Goal: Navigation & Orientation: Find specific page/section

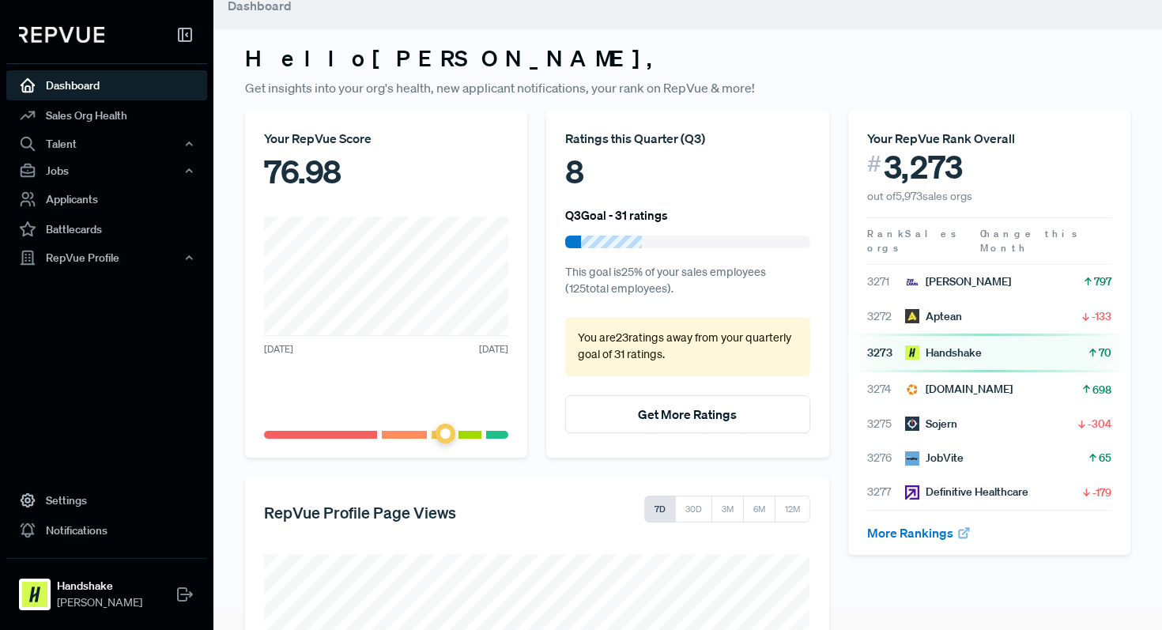
scroll to position [259, 0]
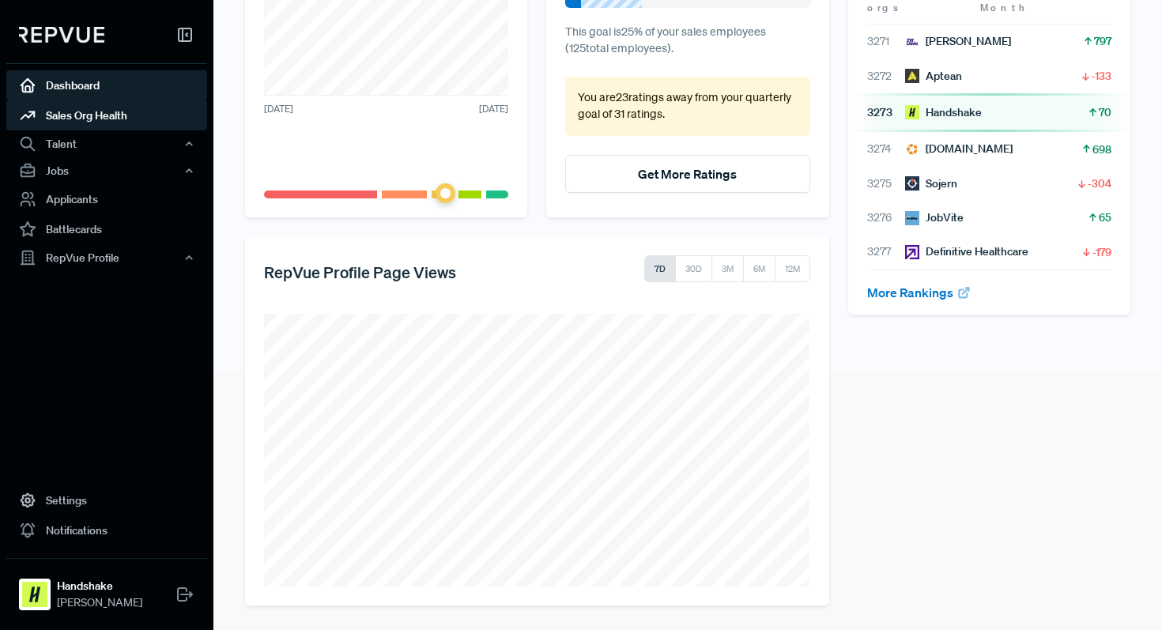
click at [122, 110] on link "Sales Org Health" at bounding box center [106, 115] width 201 height 30
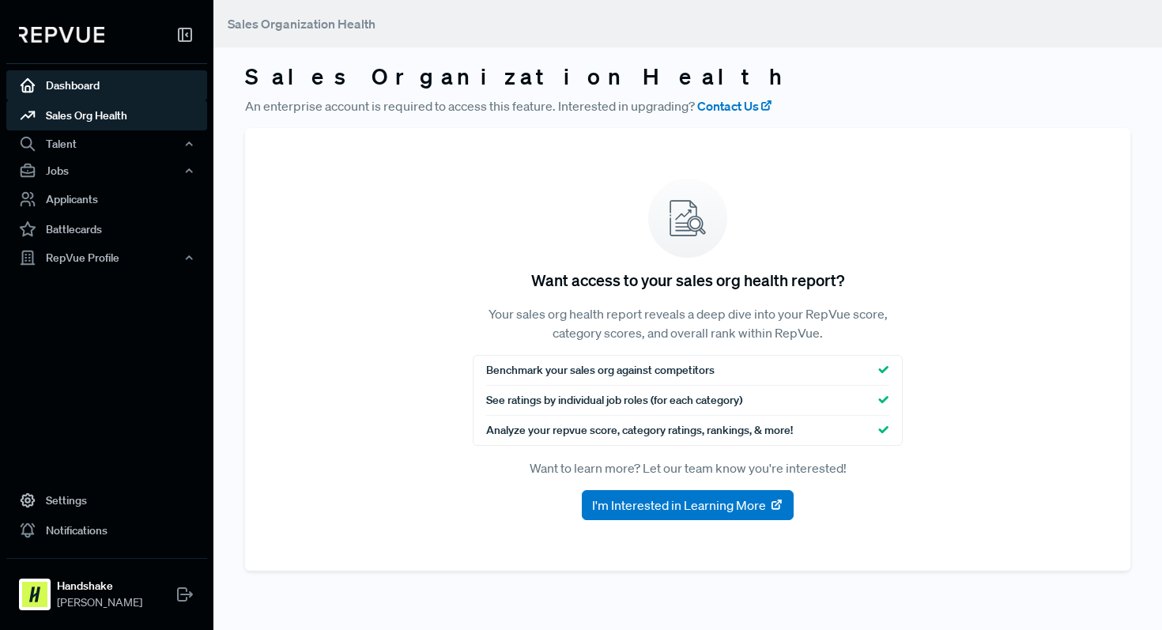
click at [127, 87] on link "Dashboard" at bounding box center [106, 85] width 201 height 30
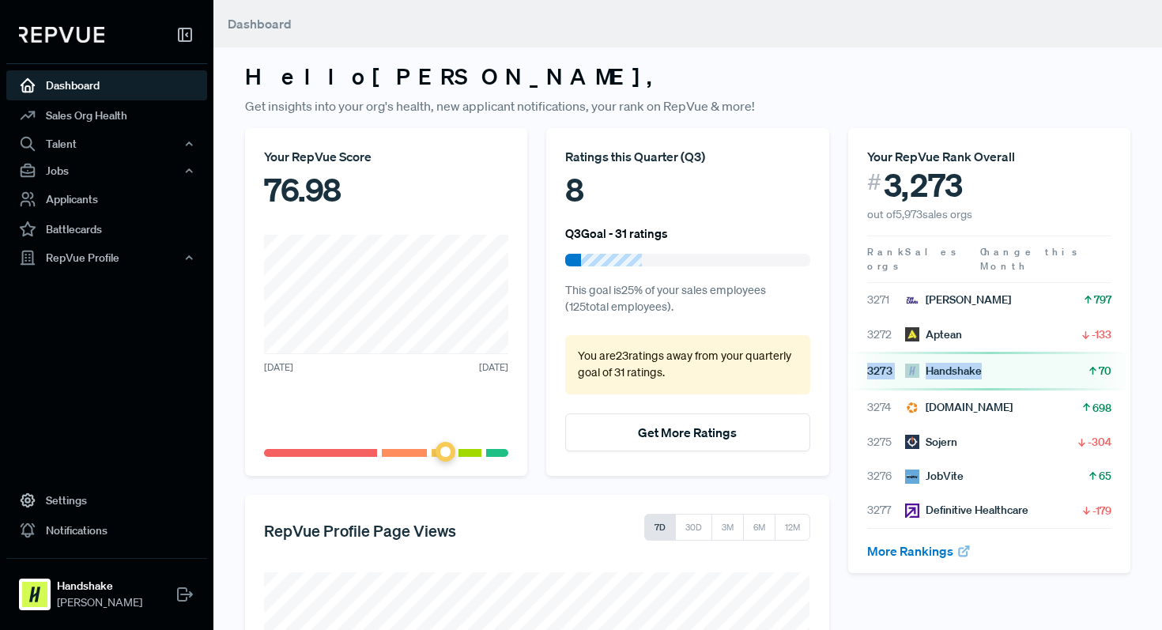
drag, startPoint x: 995, startPoint y: 366, endPoint x: 864, endPoint y: 355, distance: 130.9
click at [864, 356] on div "3273 Handshake 70" at bounding box center [989, 371] width 282 height 39
click at [864, 355] on div "3273 Handshake 70" at bounding box center [989, 371] width 282 height 39
drag, startPoint x: 865, startPoint y: 356, endPoint x: 1072, endPoint y: 351, distance: 207.2
click at [1072, 352] on div "3273 Handshake 70" at bounding box center [989, 371] width 282 height 39
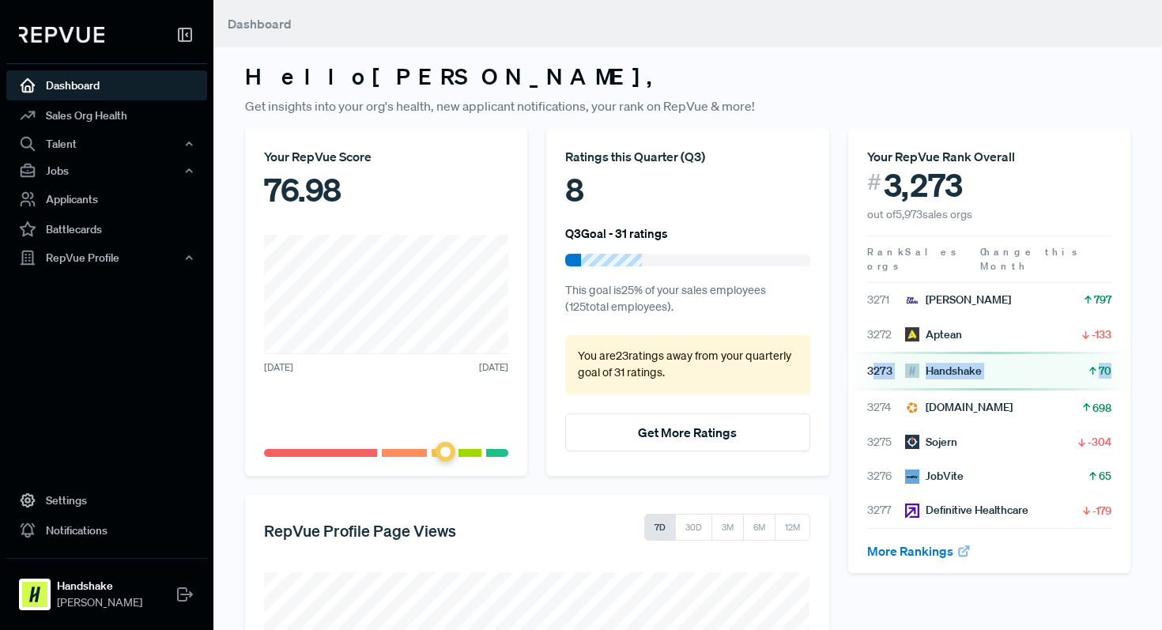
drag, startPoint x: 1110, startPoint y: 353, endPoint x: 875, endPoint y: 353, distance: 234.8
click at [874, 363] on article "3273 Handshake 70" at bounding box center [989, 371] width 244 height 17
